Goal: Find specific page/section: Find specific page/section

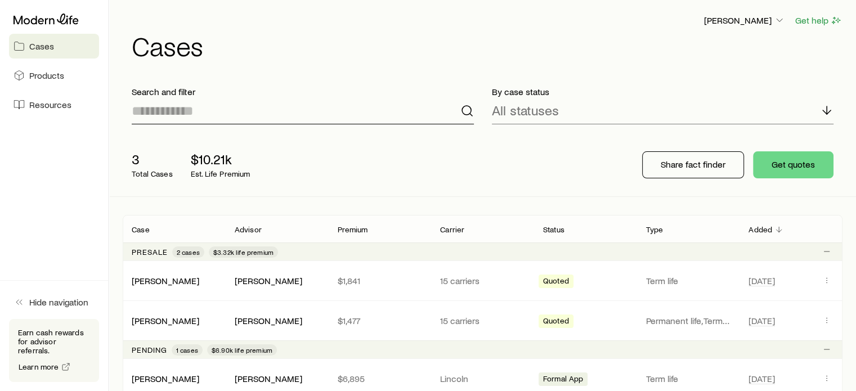
scroll to position [61, 0]
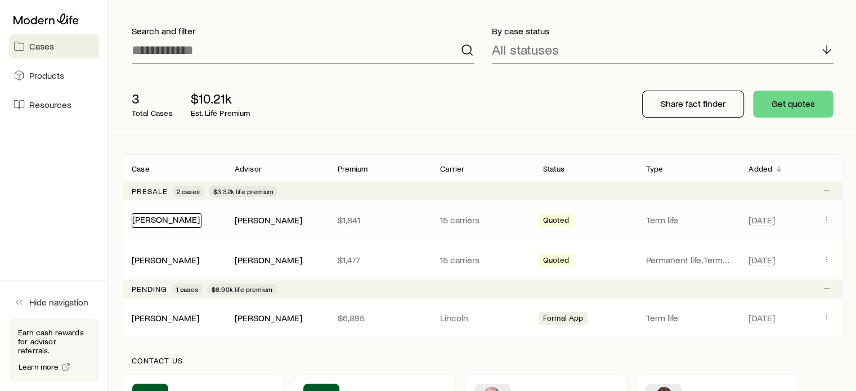
click at [150, 218] on link "[PERSON_NAME]" at bounding box center [166, 219] width 68 height 11
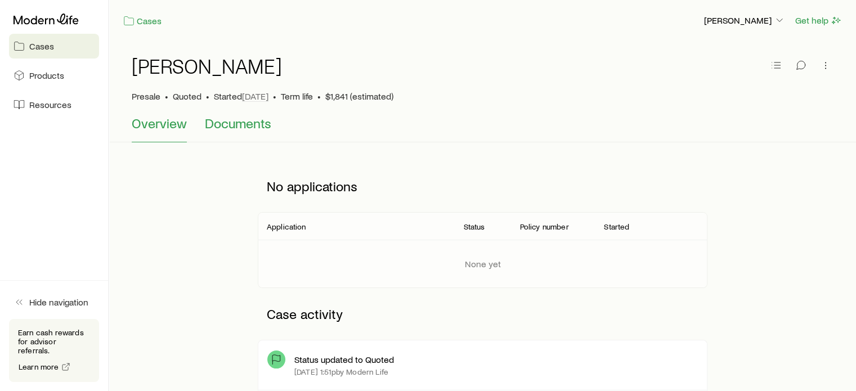
click at [239, 127] on span "Documents" at bounding box center [238, 123] width 66 height 16
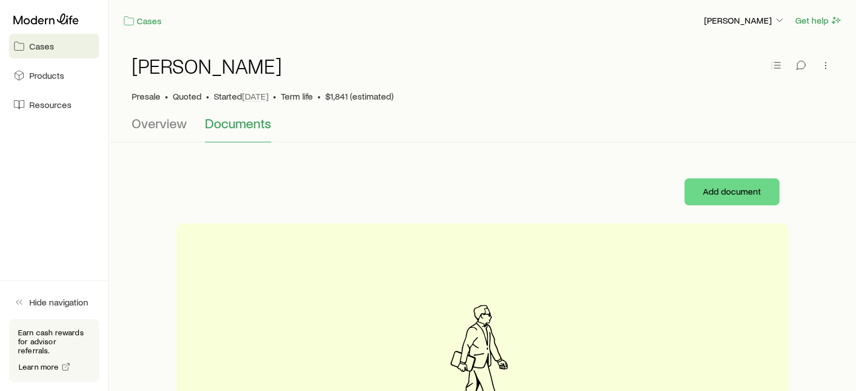
click at [36, 47] on span "Cases" at bounding box center [41, 46] width 25 height 11
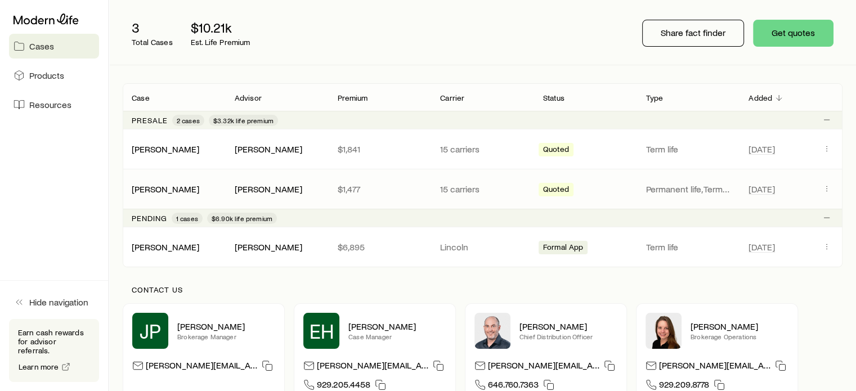
scroll to position [149, 0]
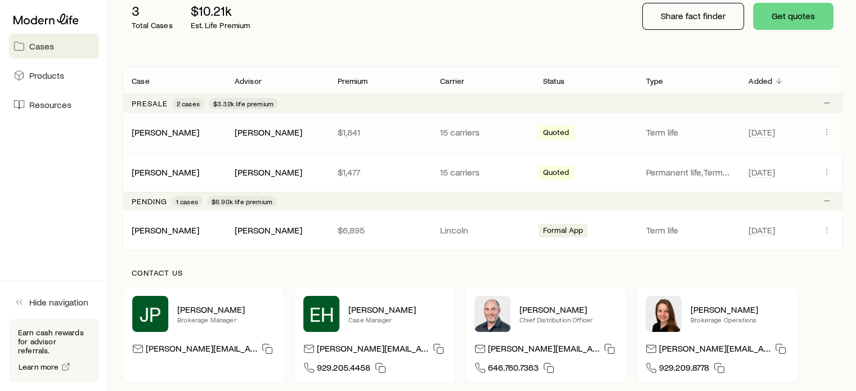
click at [553, 130] on span "Quoted" at bounding box center [556, 134] width 26 height 12
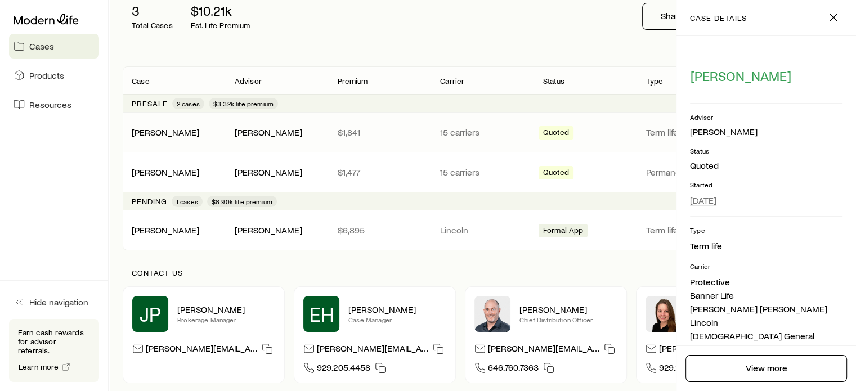
click at [553, 130] on span "Quoted" at bounding box center [556, 134] width 26 height 12
click at [145, 134] on link "[PERSON_NAME]" at bounding box center [166, 131] width 68 height 11
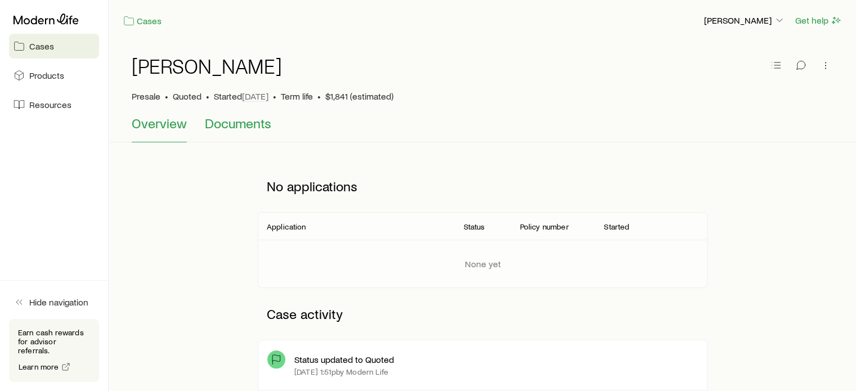
click at [220, 126] on span "Documents" at bounding box center [238, 123] width 66 height 16
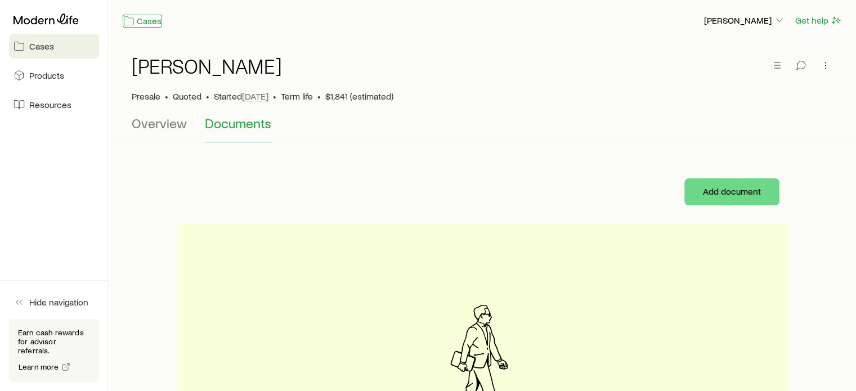
click at [134, 21] on icon at bounding box center [128, 20] width 11 height 11
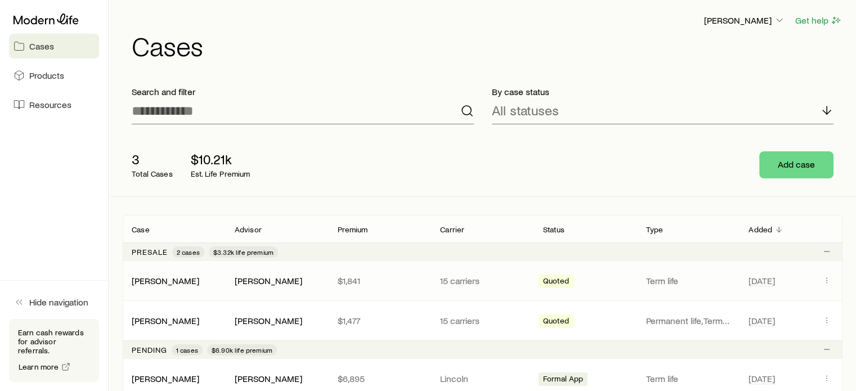
scroll to position [101, 0]
